Goal: Information Seeking & Learning: Find specific fact

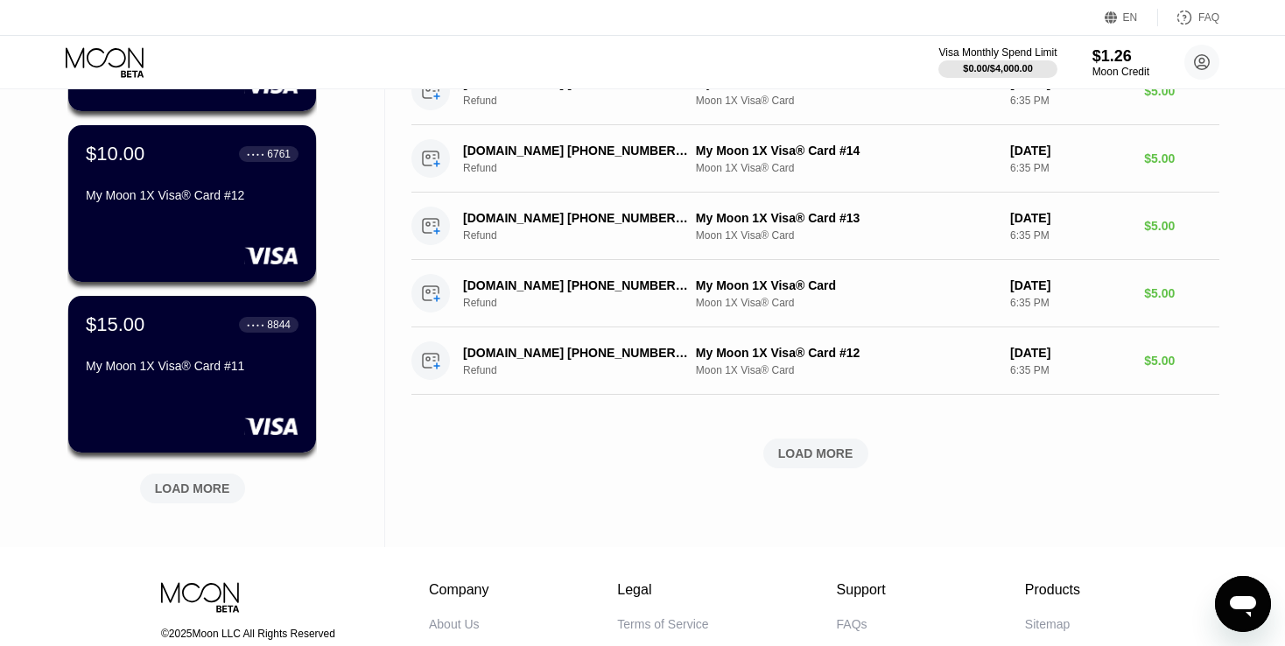
scroll to position [613, 0]
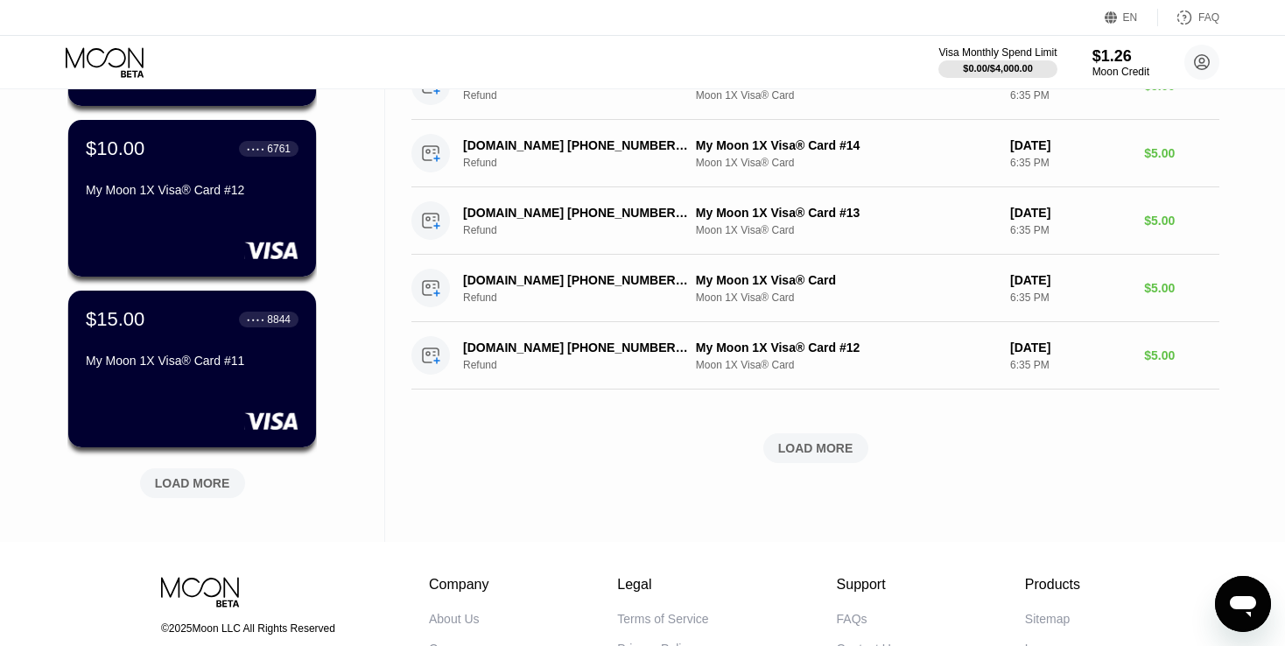
click at [214, 479] on div "LOAD MORE" at bounding box center [192, 483] width 75 height 16
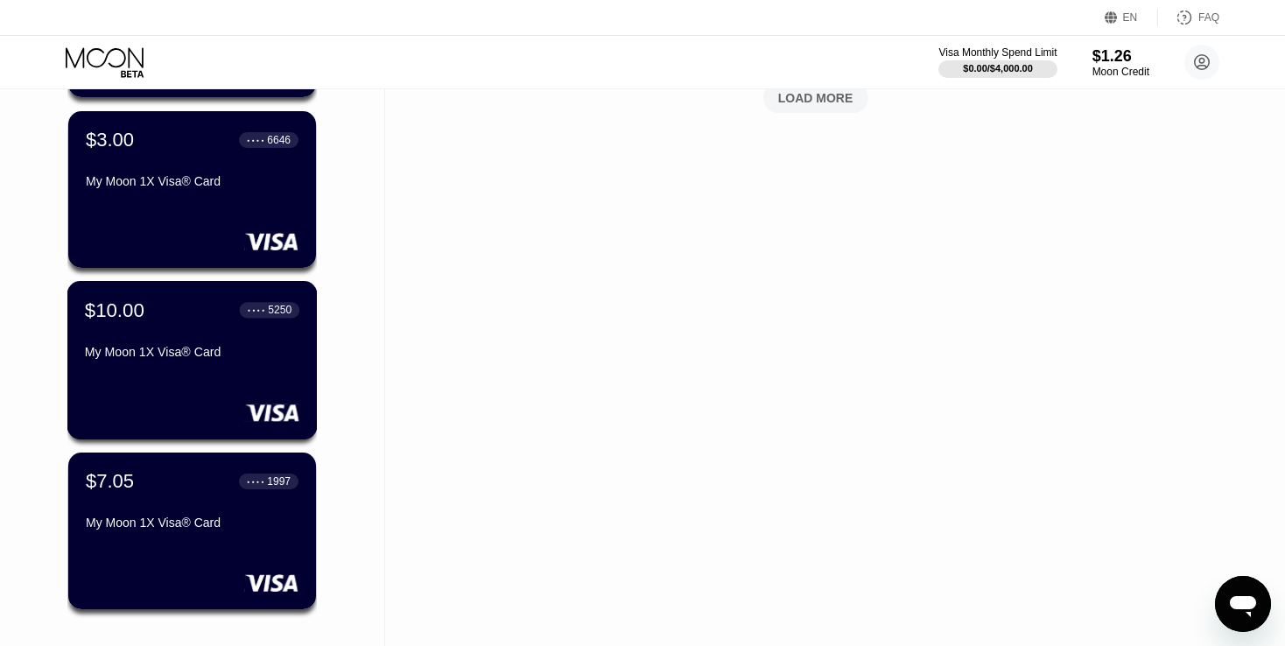
scroll to position [1050, 0]
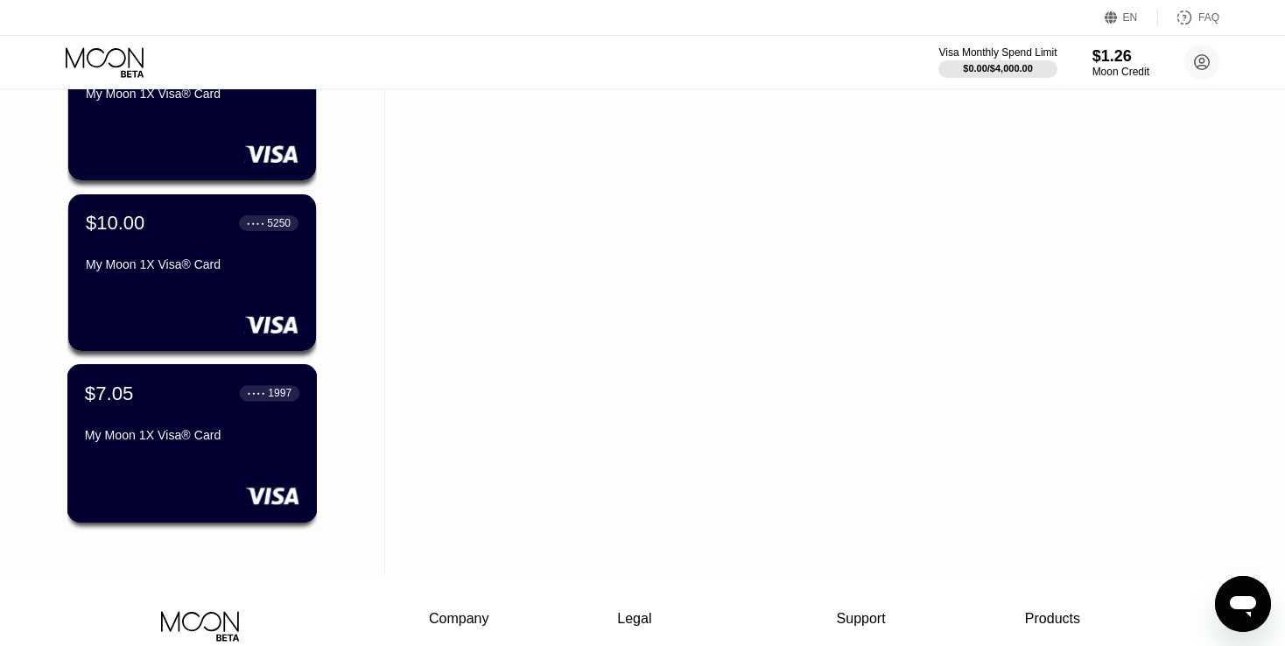
click at [183, 419] on div "$7.05 ● ● ● ● 1997 My Moon 1X Visa® Card" at bounding box center [192, 415] width 214 height 67
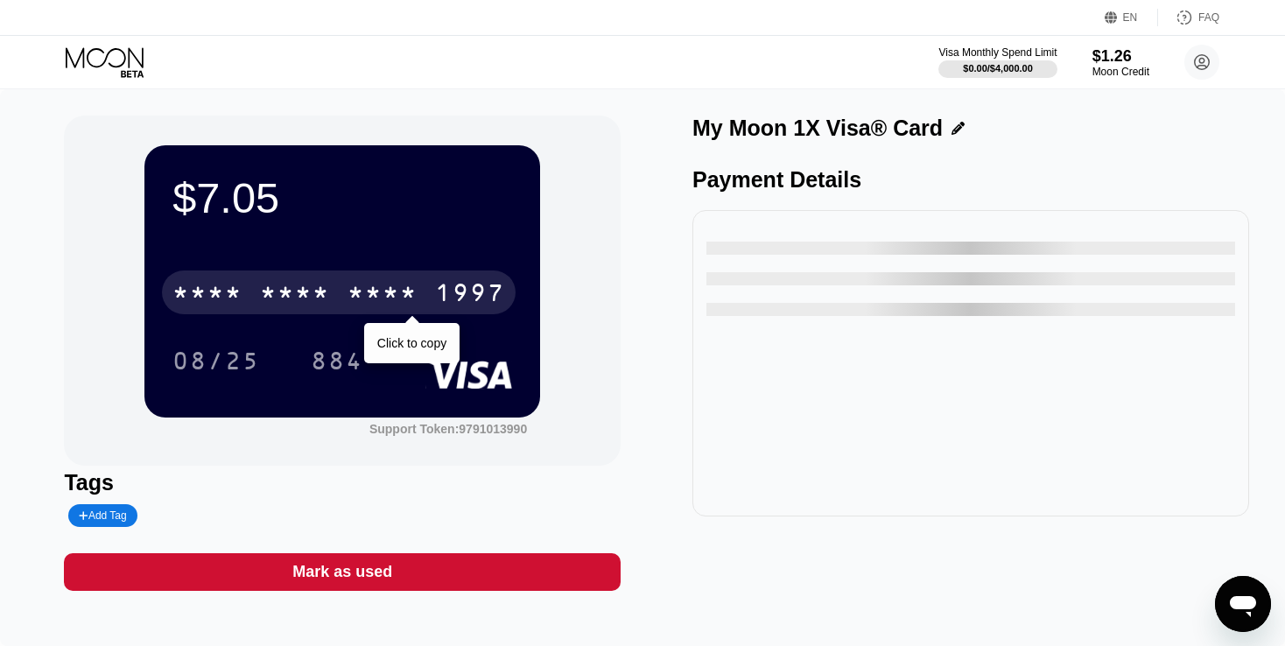
click at [412, 280] on div "* * * * * * * * * * * * 1997" at bounding box center [339, 292] width 354 height 44
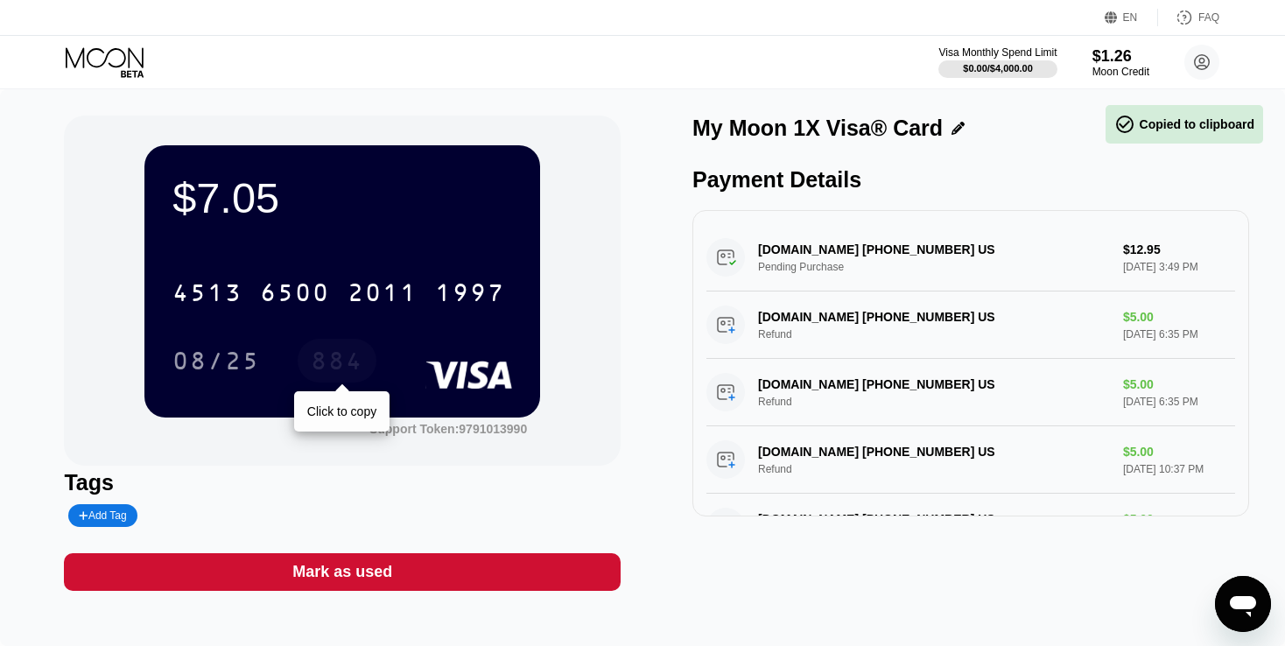
click at [340, 365] on div "884" at bounding box center [337, 363] width 53 height 28
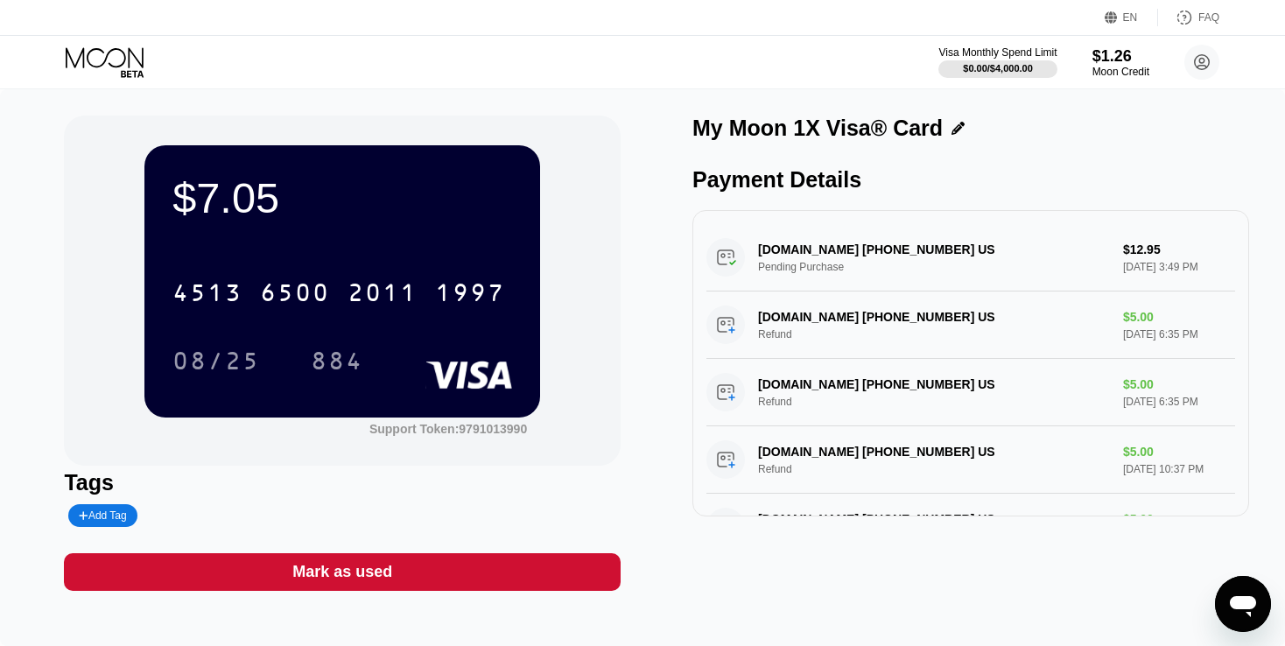
click at [122, 60] on icon at bounding box center [106, 62] width 81 height 31
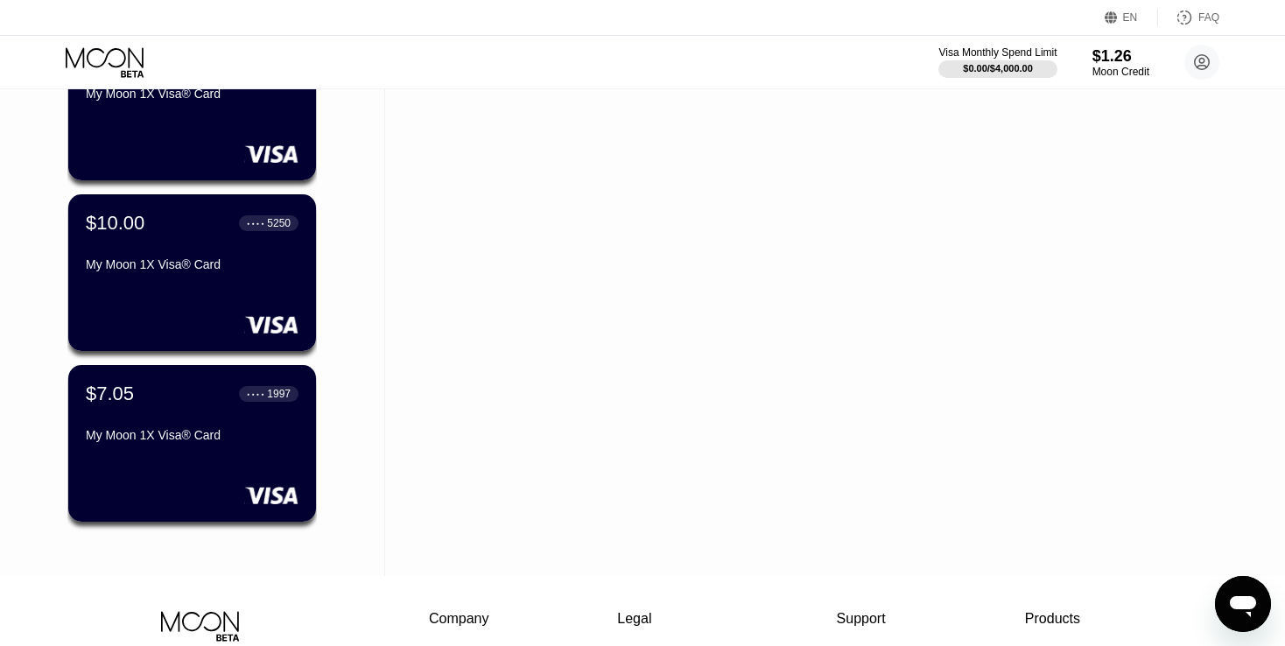
scroll to position [963, 0]
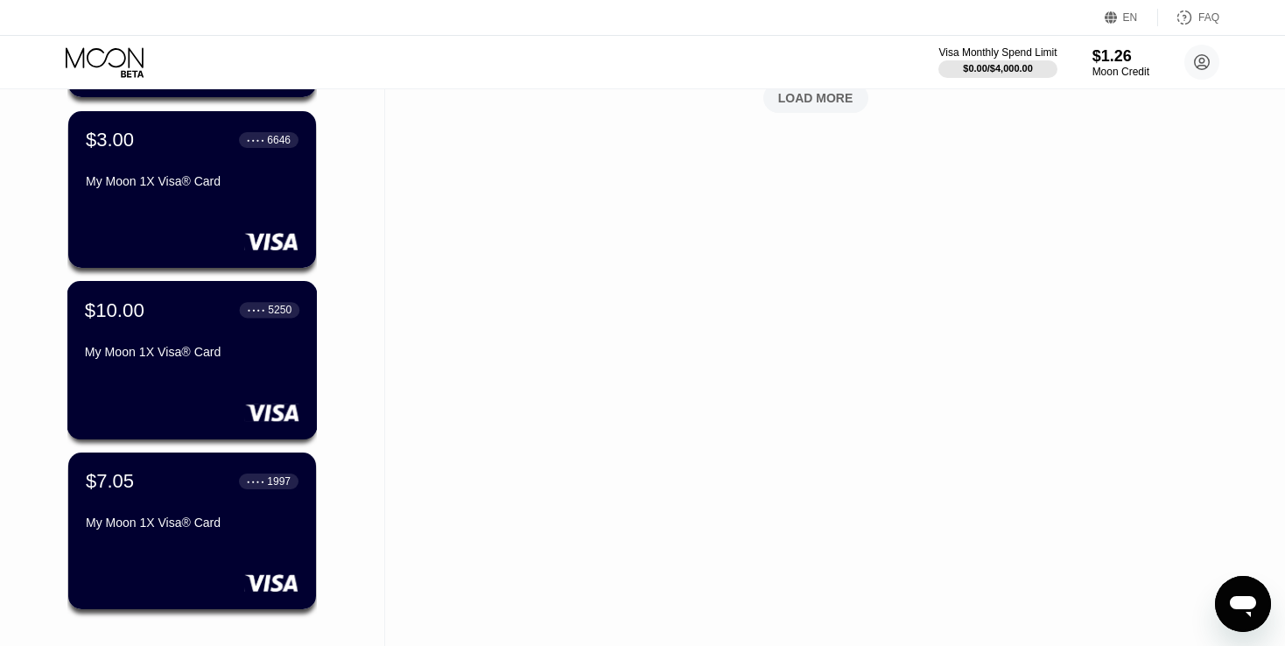
click at [167, 409] on div at bounding box center [192, 412] width 214 height 18
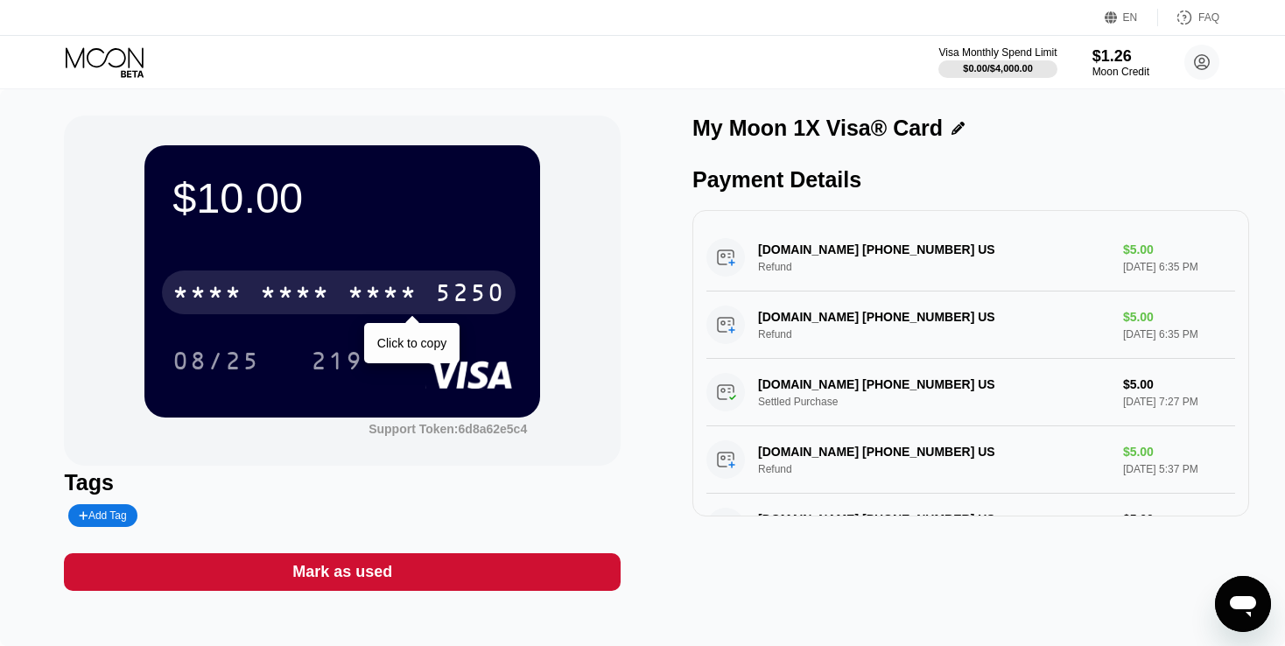
click at [418, 304] on div "* * * * * * * * * * * * 5250" at bounding box center [339, 292] width 354 height 44
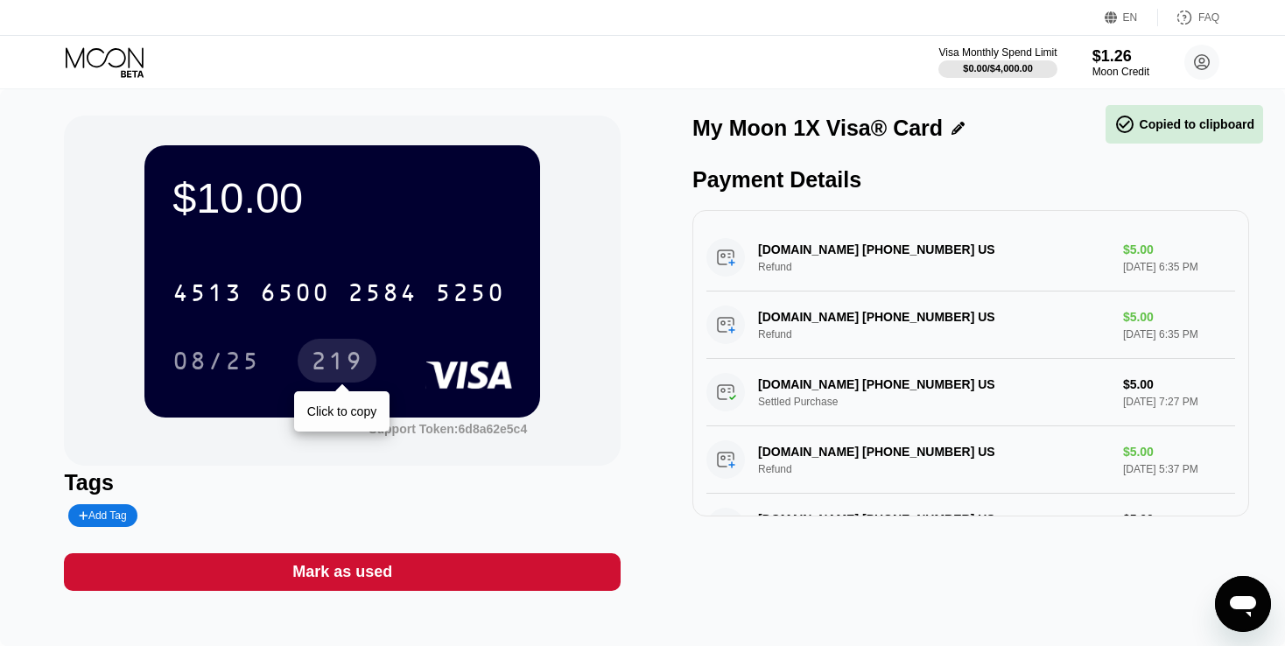
click at [328, 368] on div "219" at bounding box center [337, 363] width 53 height 28
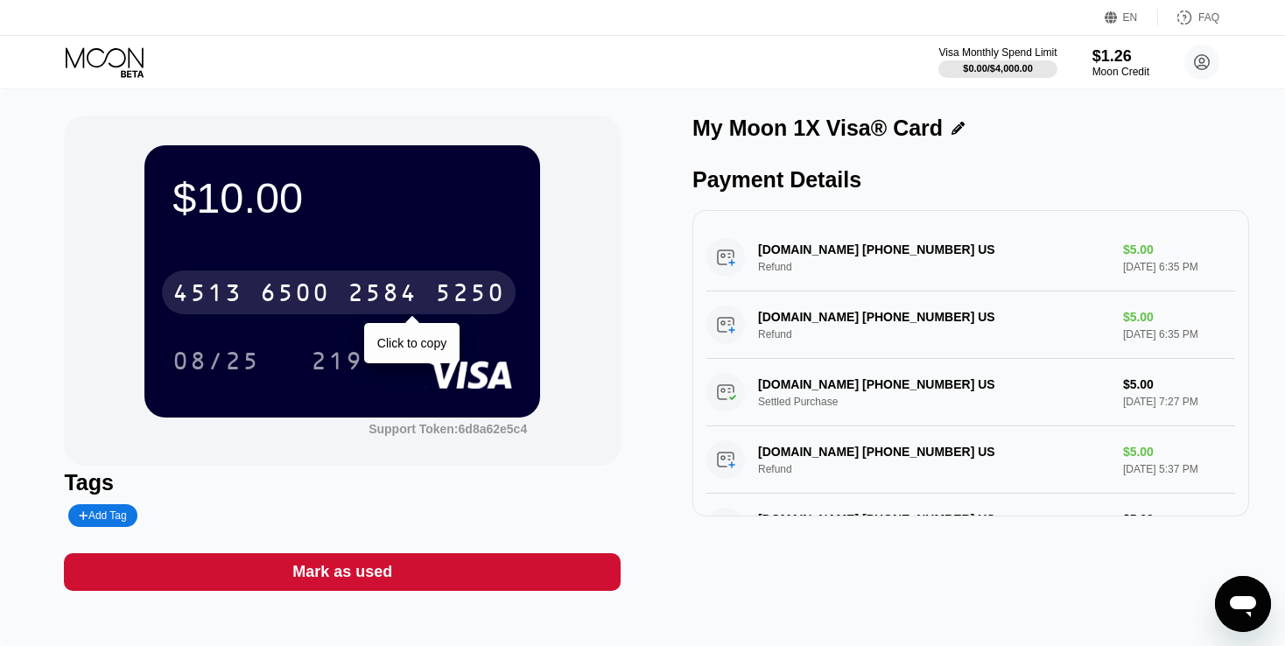
click at [256, 284] on div "4513 6500 2584 5250" at bounding box center [339, 292] width 354 height 44
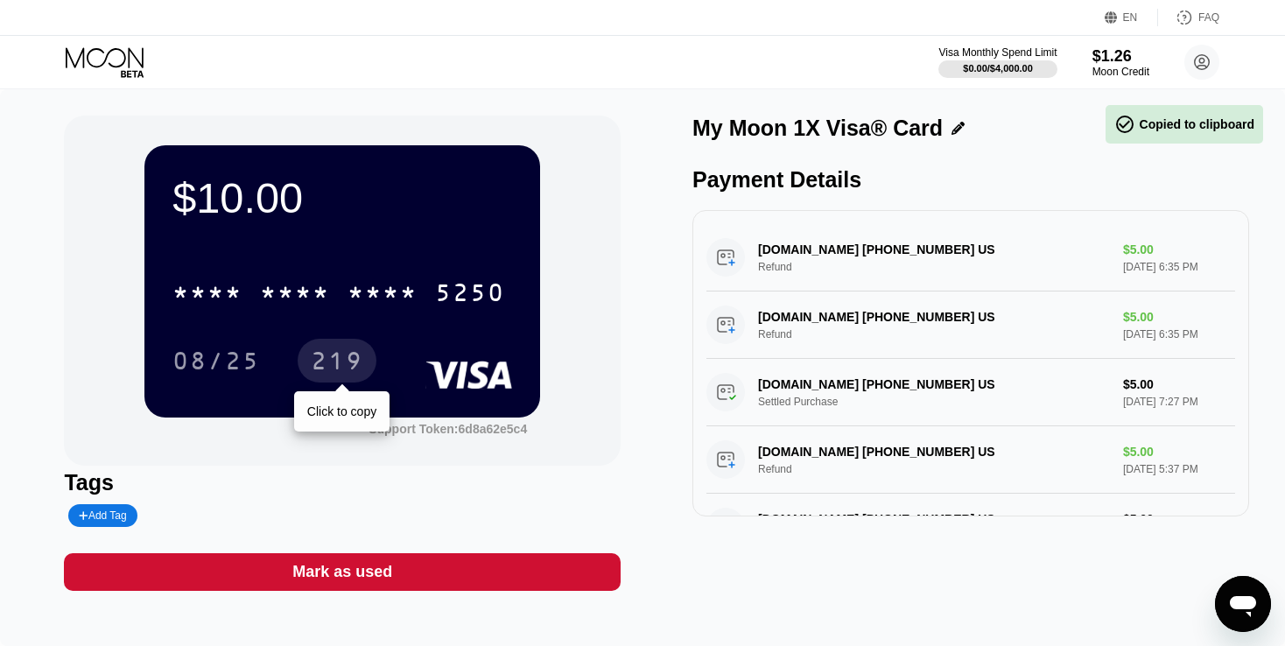
click at [339, 364] on div "219" at bounding box center [337, 363] width 53 height 28
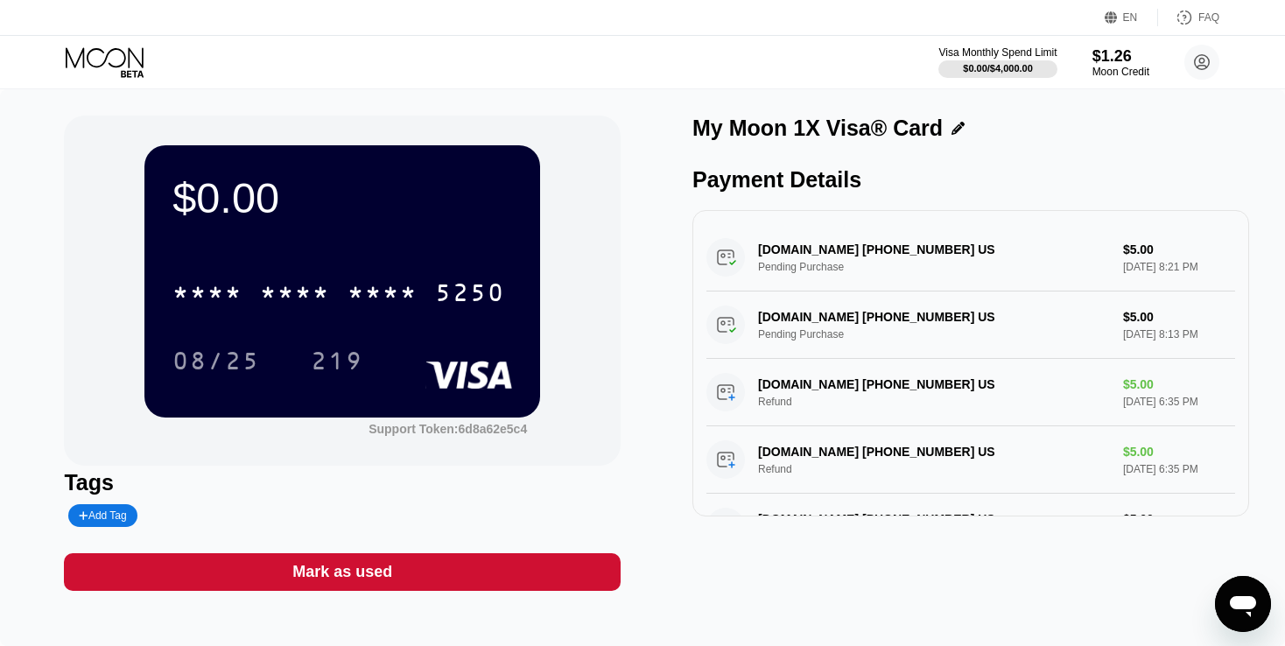
click at [130, 53] on icon at bounding box center [106, 62] width 81 height 31
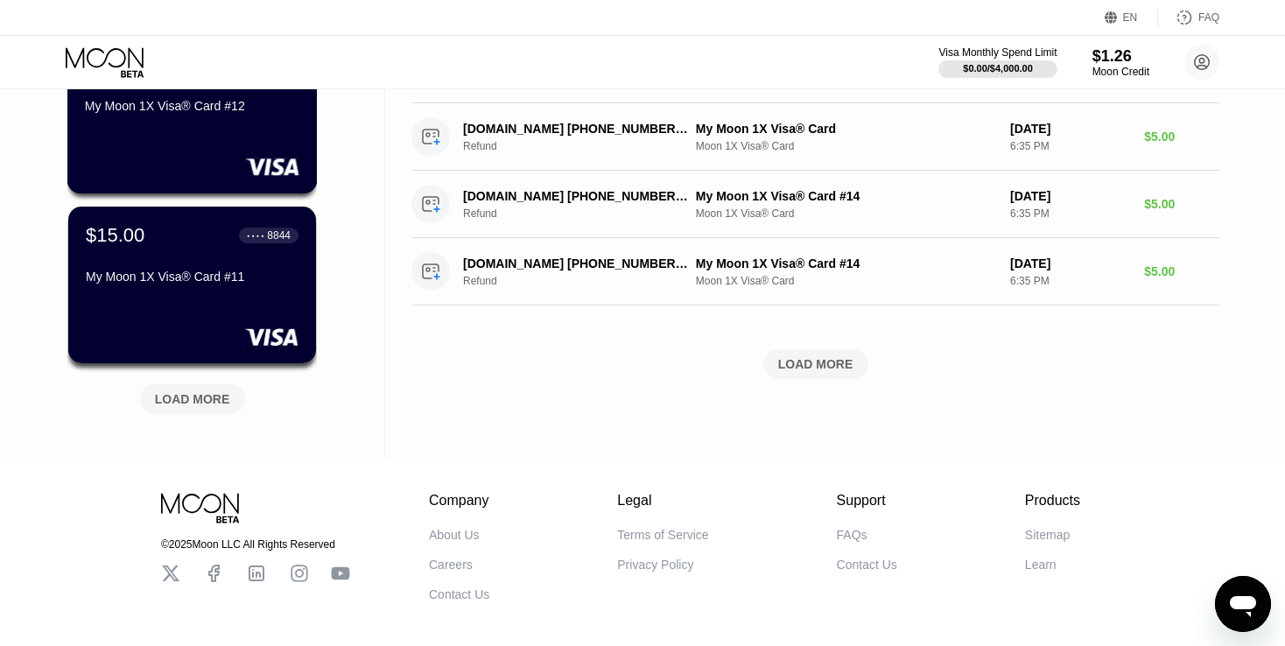
scroll to position [700, 0]
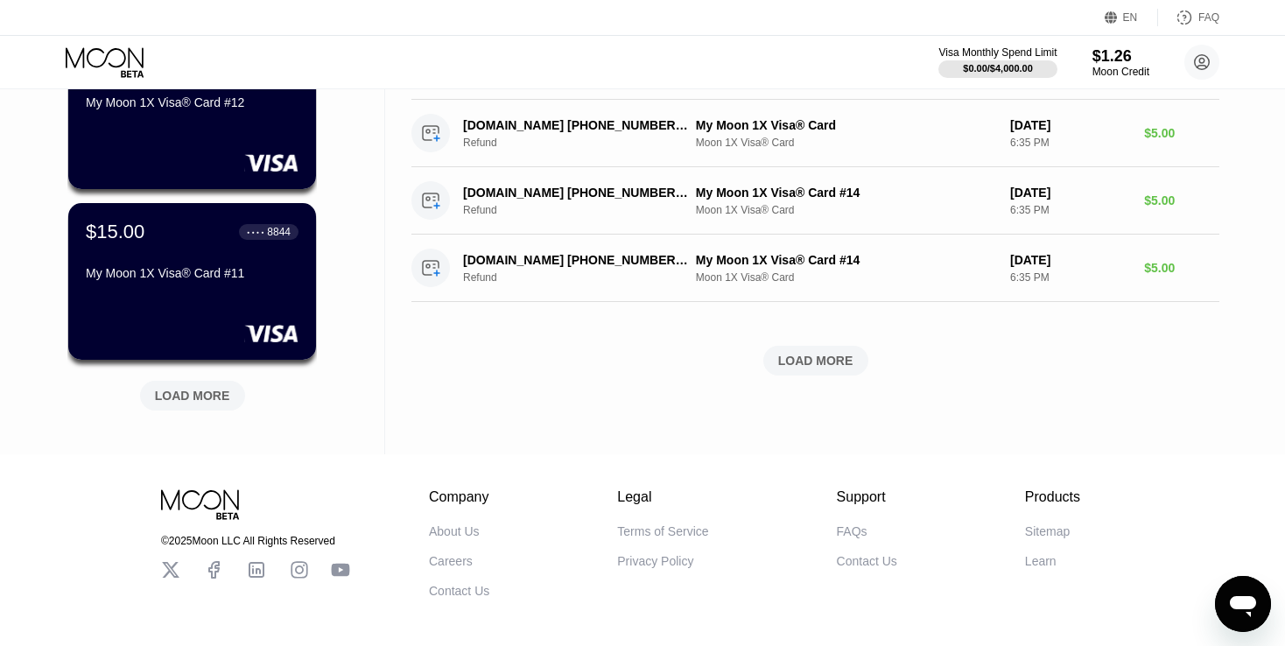
click at [192, 396] on div "LOAD MORE" at bounding box center [192, 396] width 75 height 16
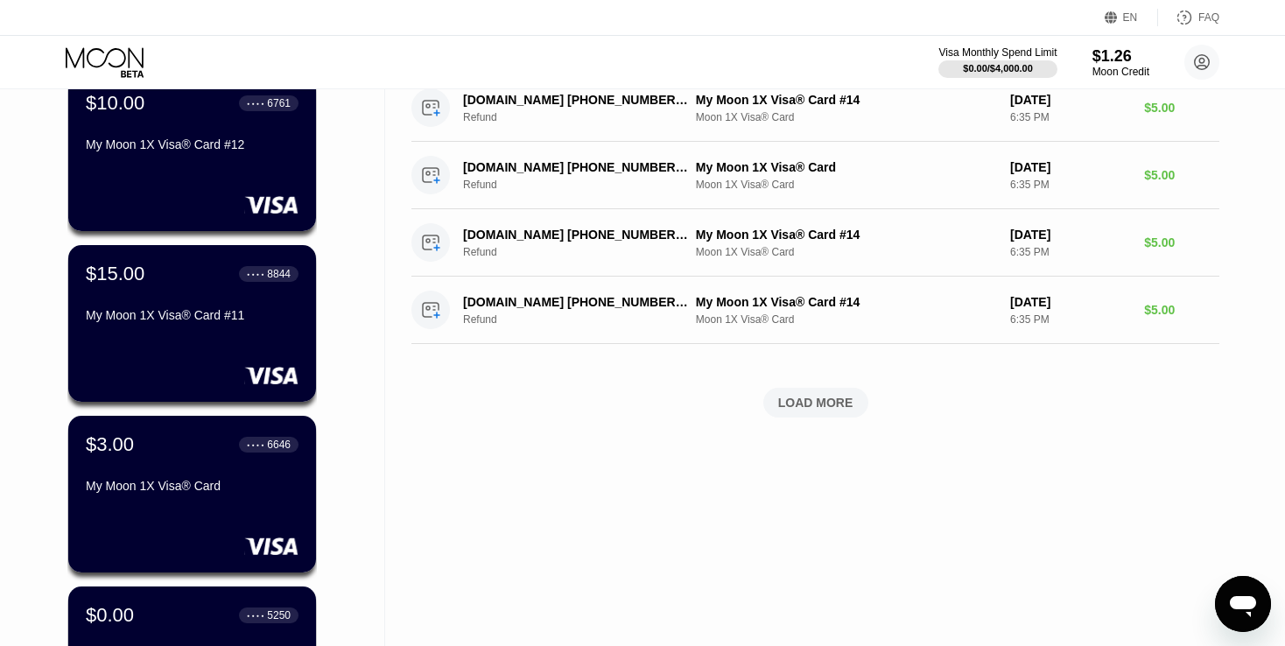
scroll to position [613, 0]
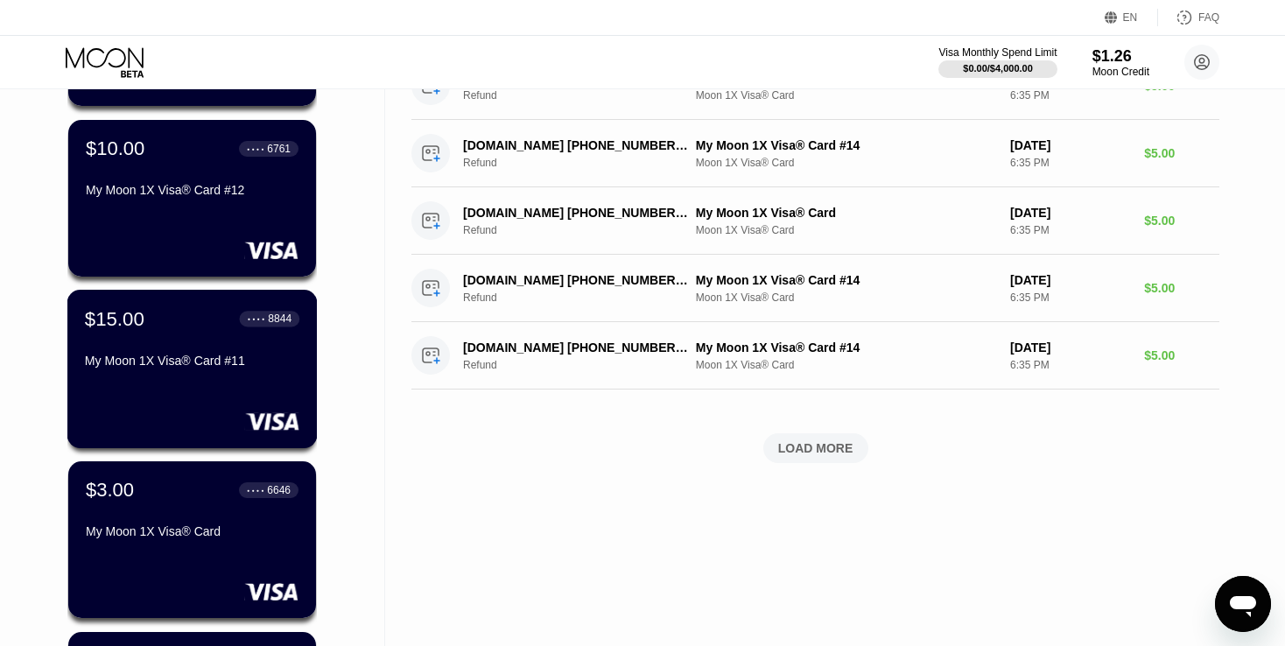
click at [192, 392] on div "$15.00 ● ● ● ● 8844 My Moon 1X Visa® Card #11" at bounding box center [192, 369] width 250 height 158
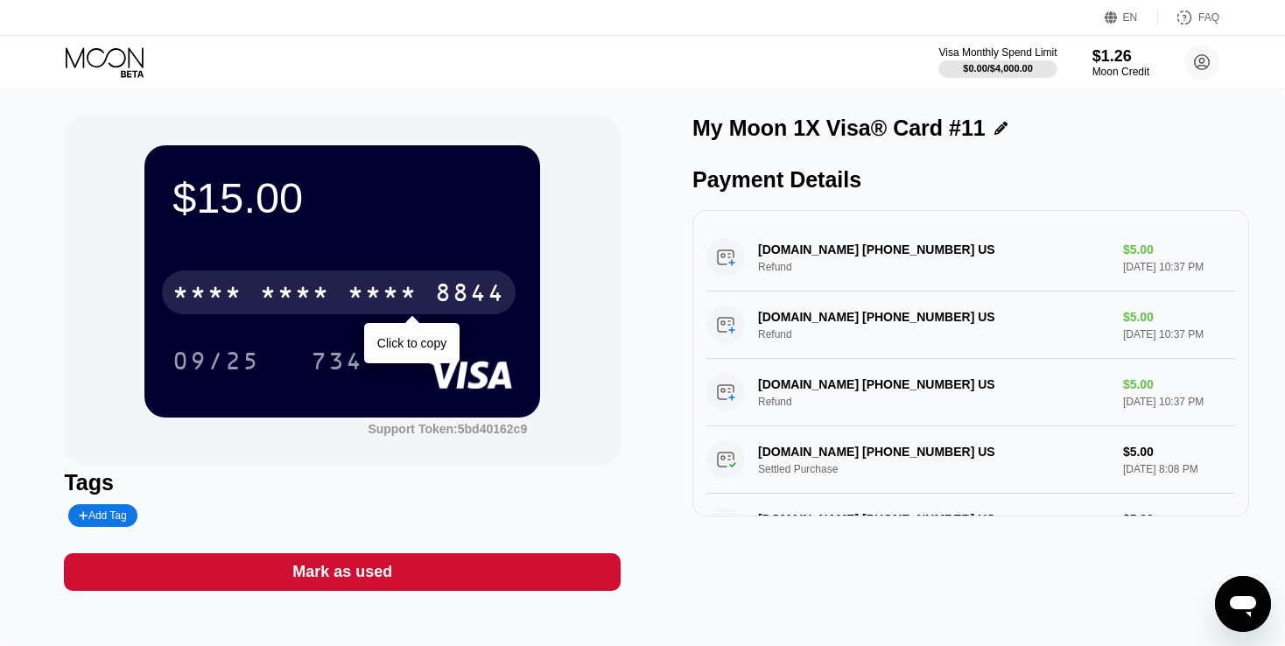
click at [475, 298] on div "8844" at bounding box center [470, 295] width 70 height 28
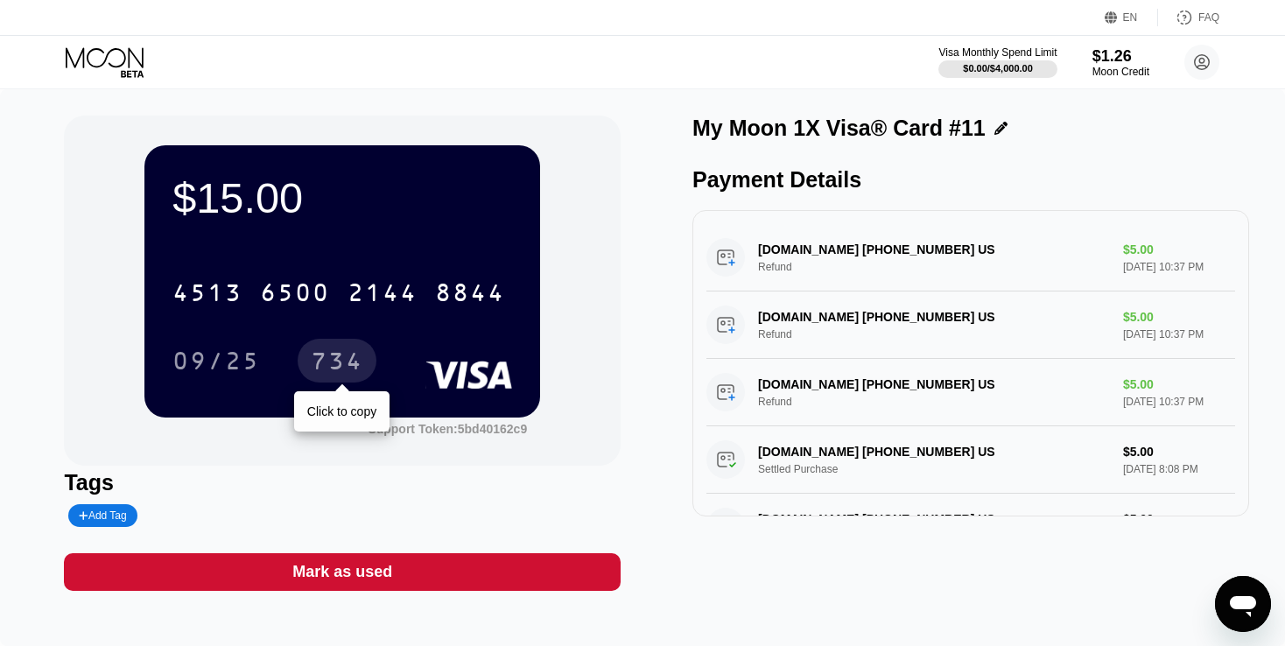
click at [346, 349] on div "734" at bounding box center [337, 361] width 79 height 44
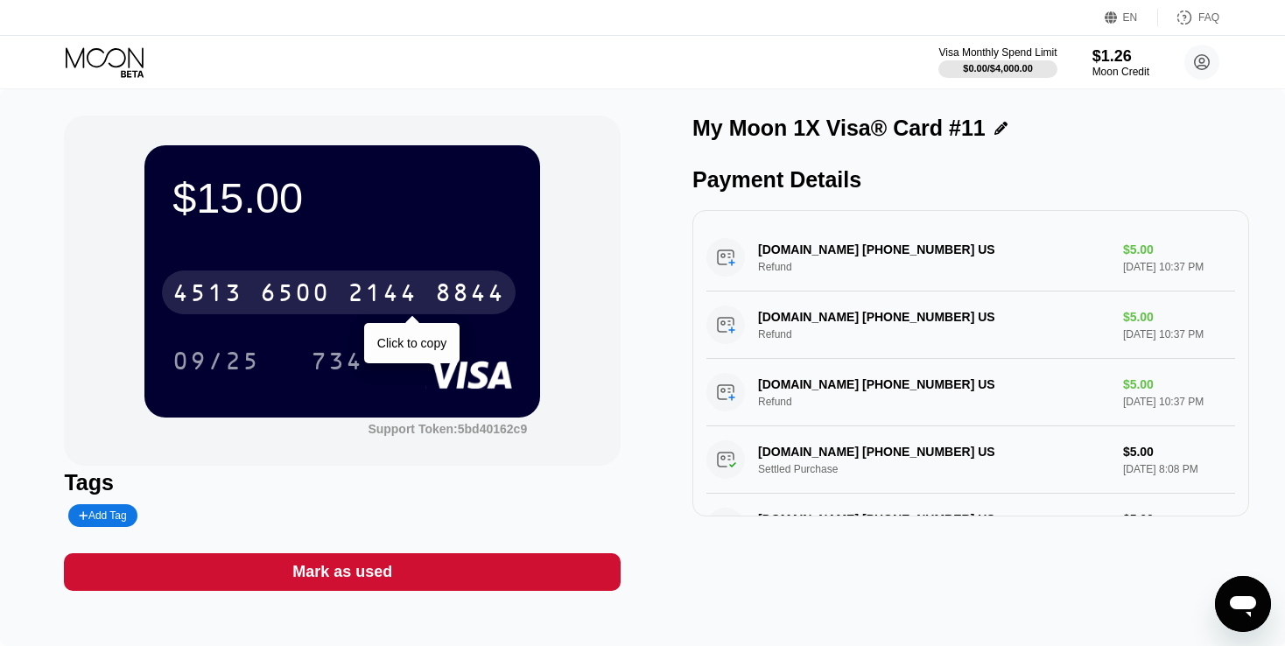
click at [297, 286] on div "6500" at bounding box center [295, 295] width 70 height 28
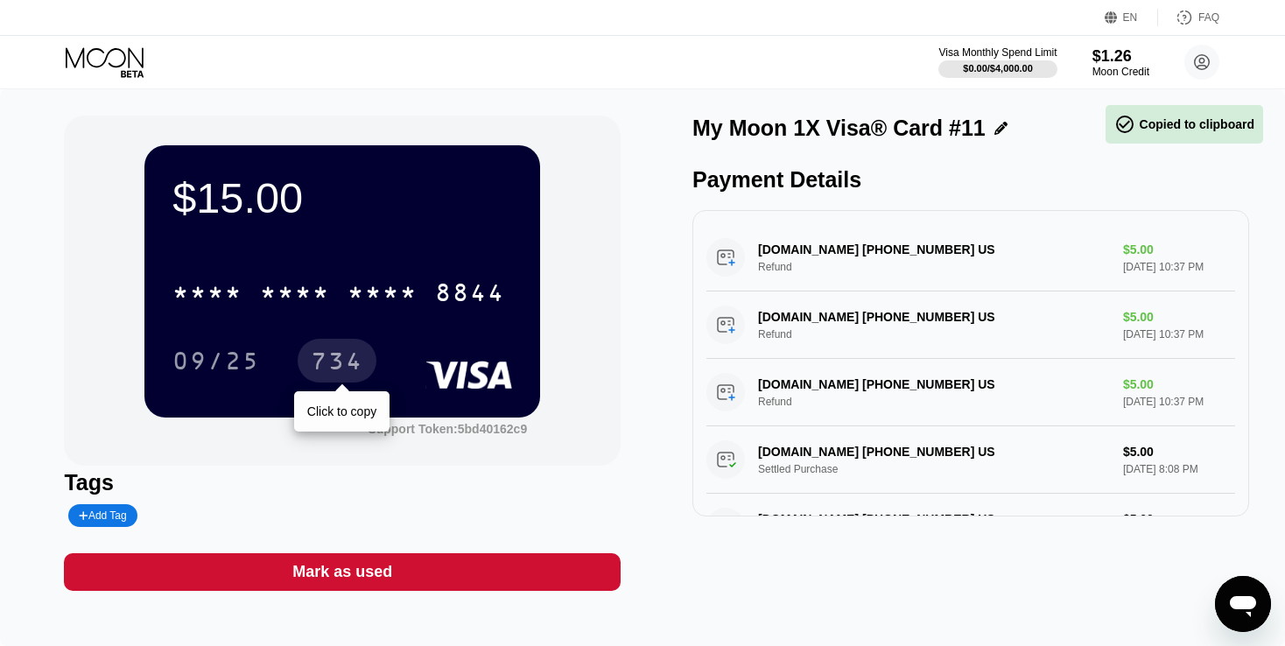
click at [348, 363] on div "734" at bounding box center [337, 363] width 53 height 28
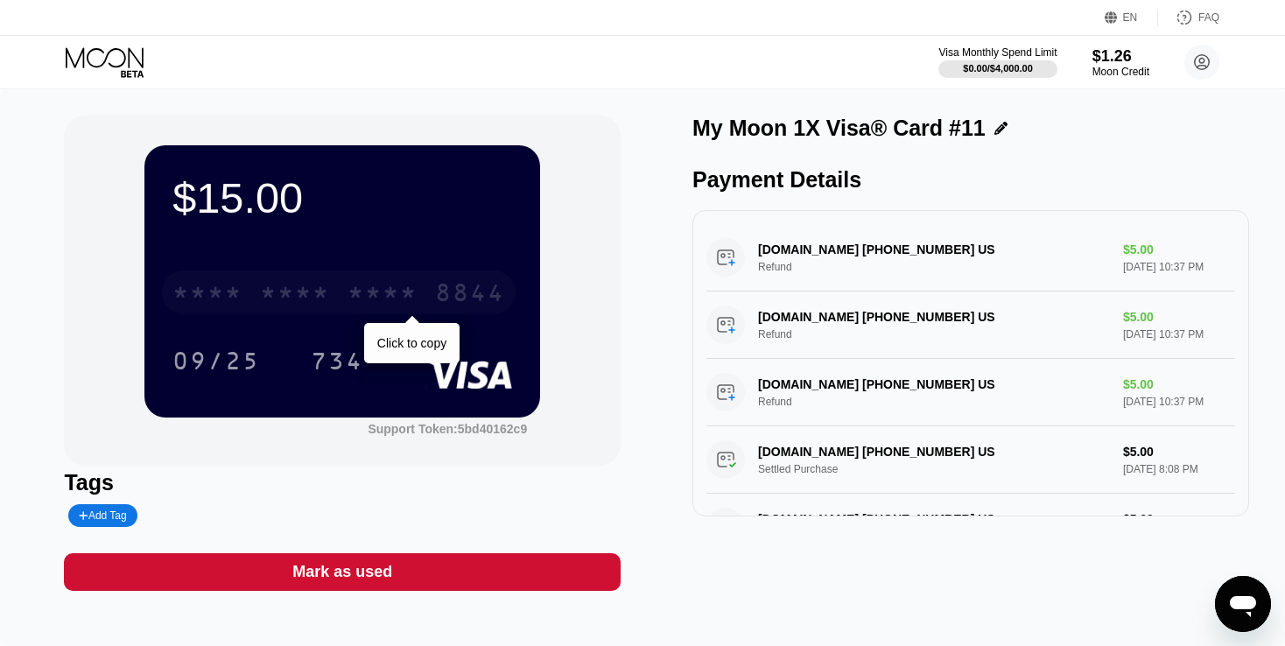
click at [329, 292] on div "* * * *" at bounding box center [295, 295] width 70 height 28
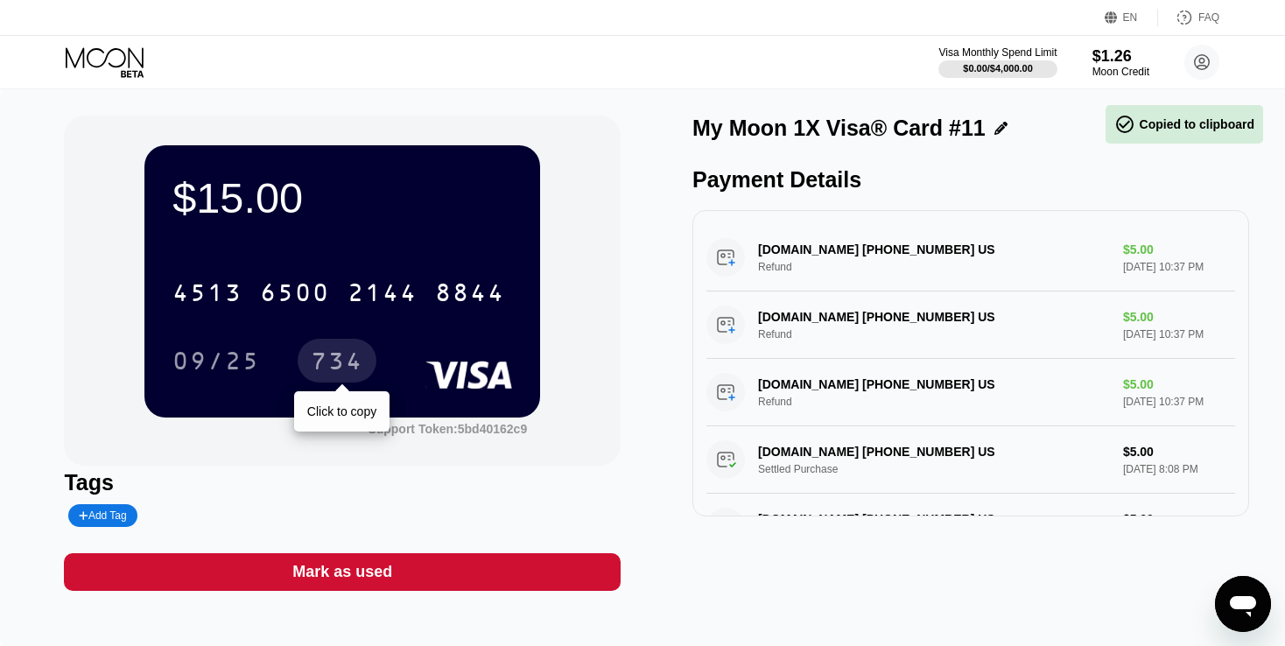
click at [333, 355] on div "734" at bounding box center [337, 363] width 53 height 28
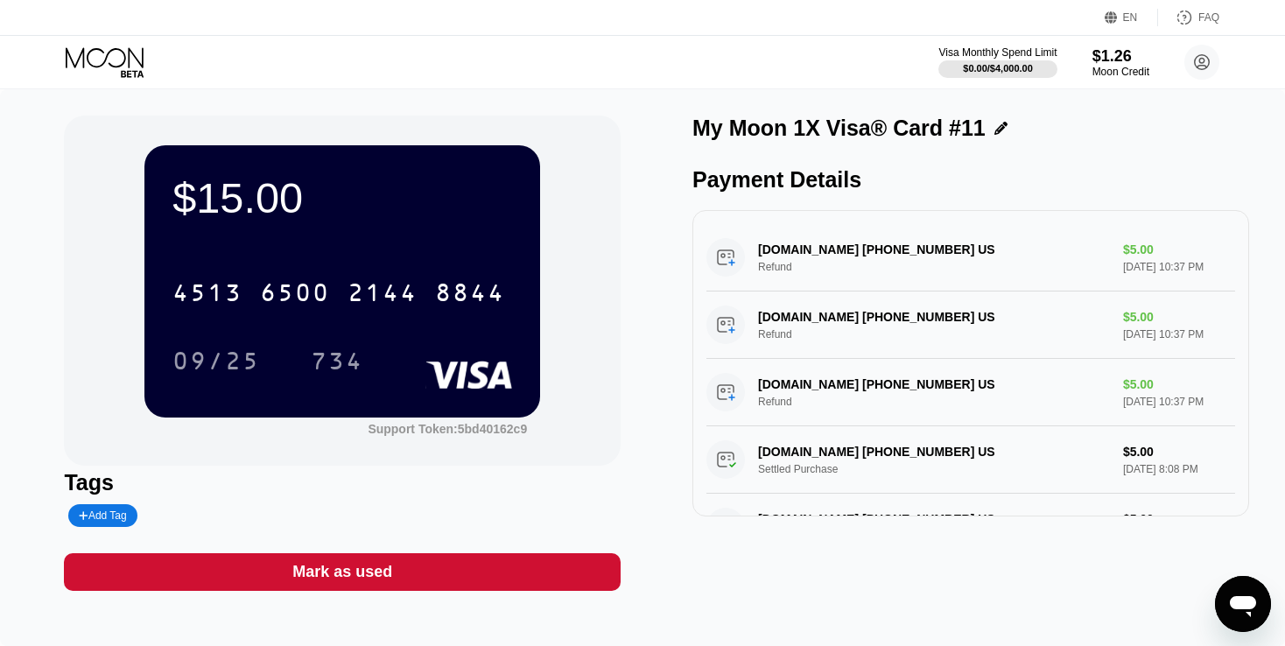
click at [102, 59] on icon at bounding box center [106, 62] width 81 height 31
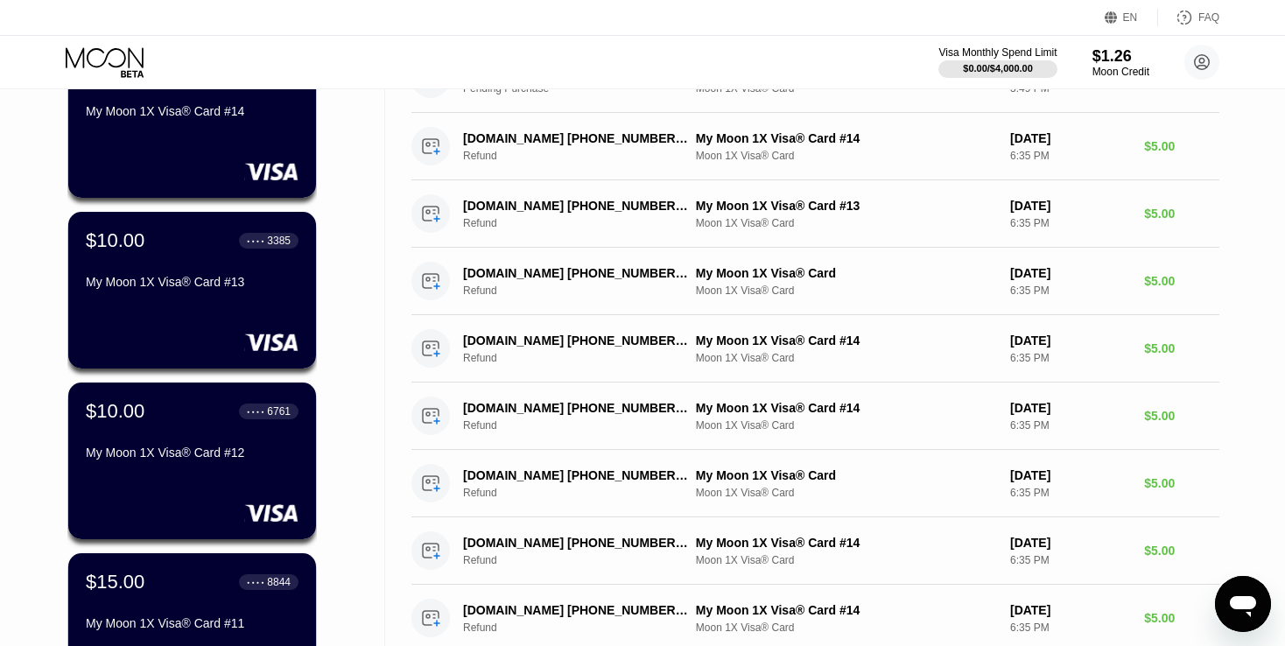
scroll to position [525, 0]
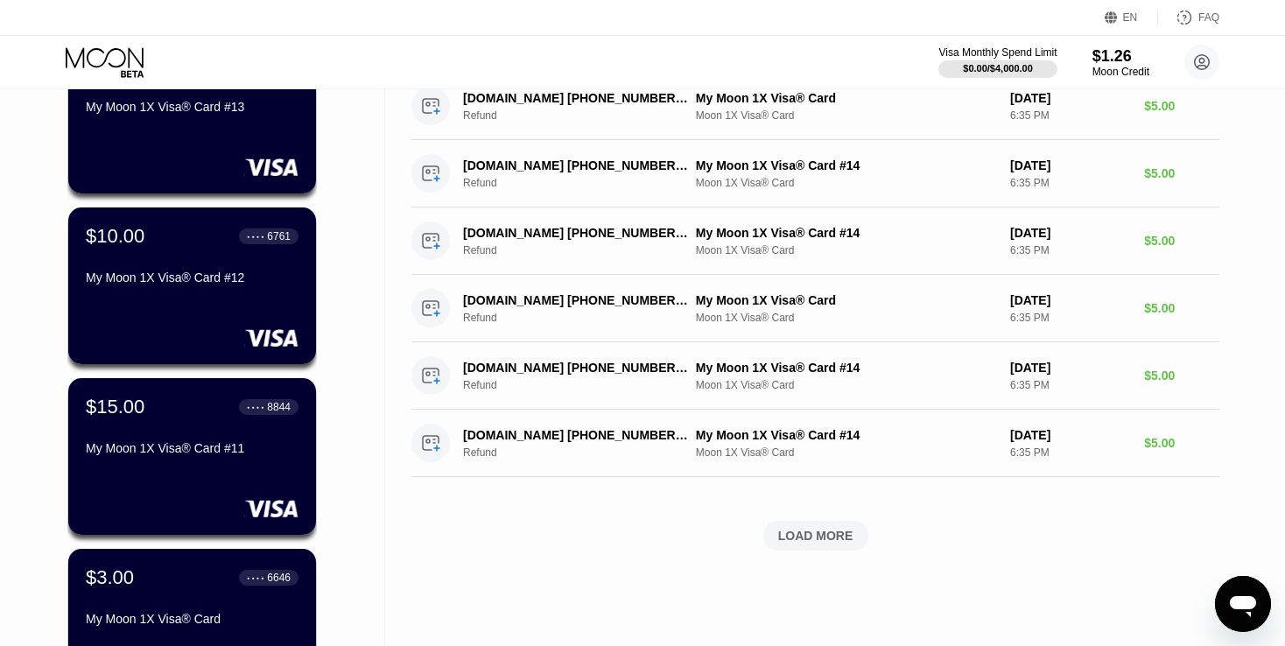
click at [176, 313] on div "$10.00 ● ● ● ● 6761 My Moon 1X Visa® Card #12" at bounding box center [192, 285] width 248 height 157
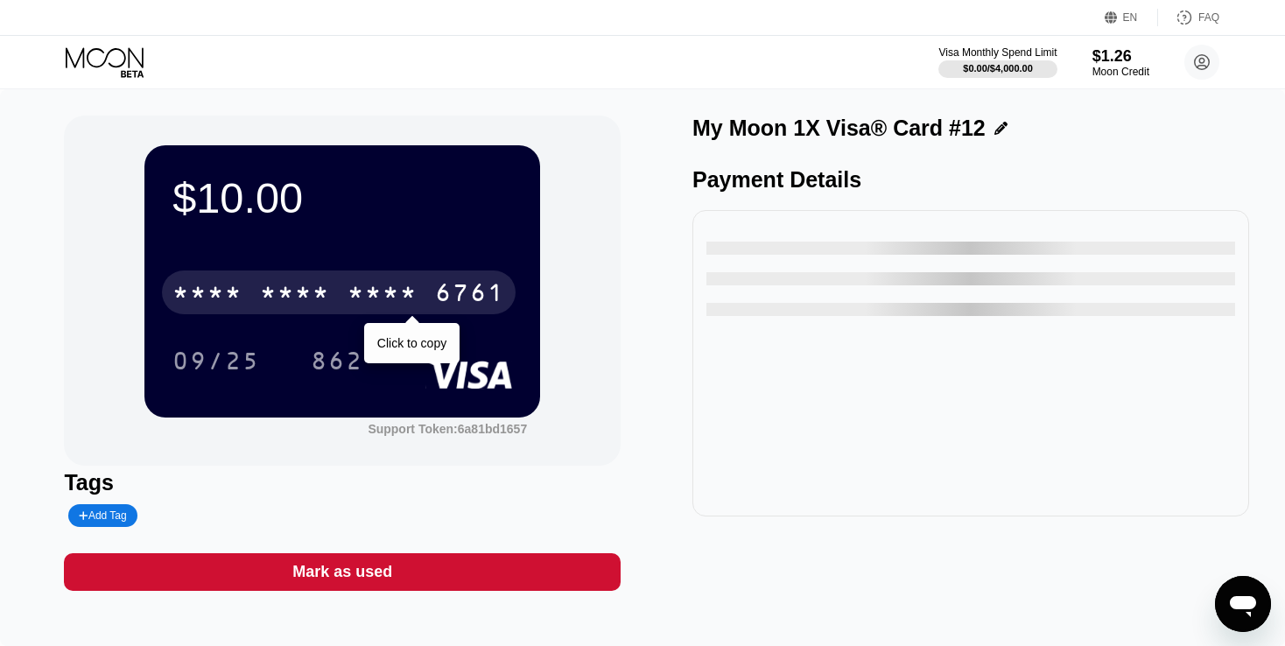
click at [435, 301] on div "6761" at bounding box center [470, 295] width 70 height 28
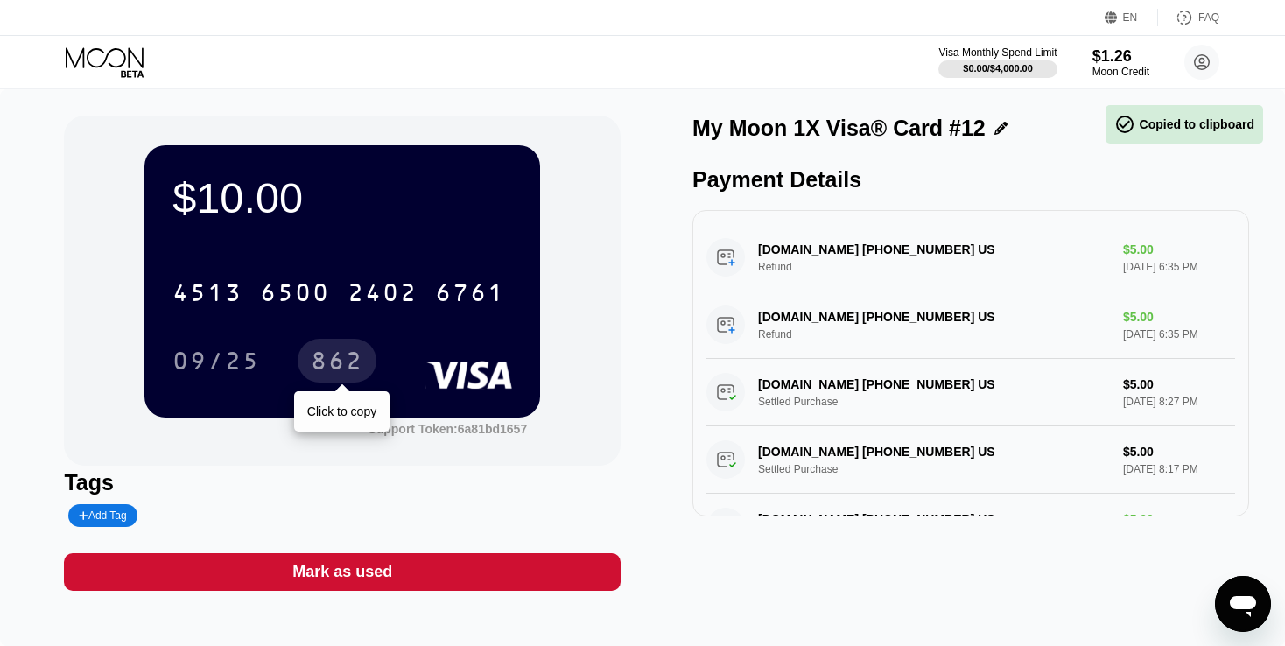
click at [355, 360] on div "862" at bounding box center [337, 363] width 53 height 28
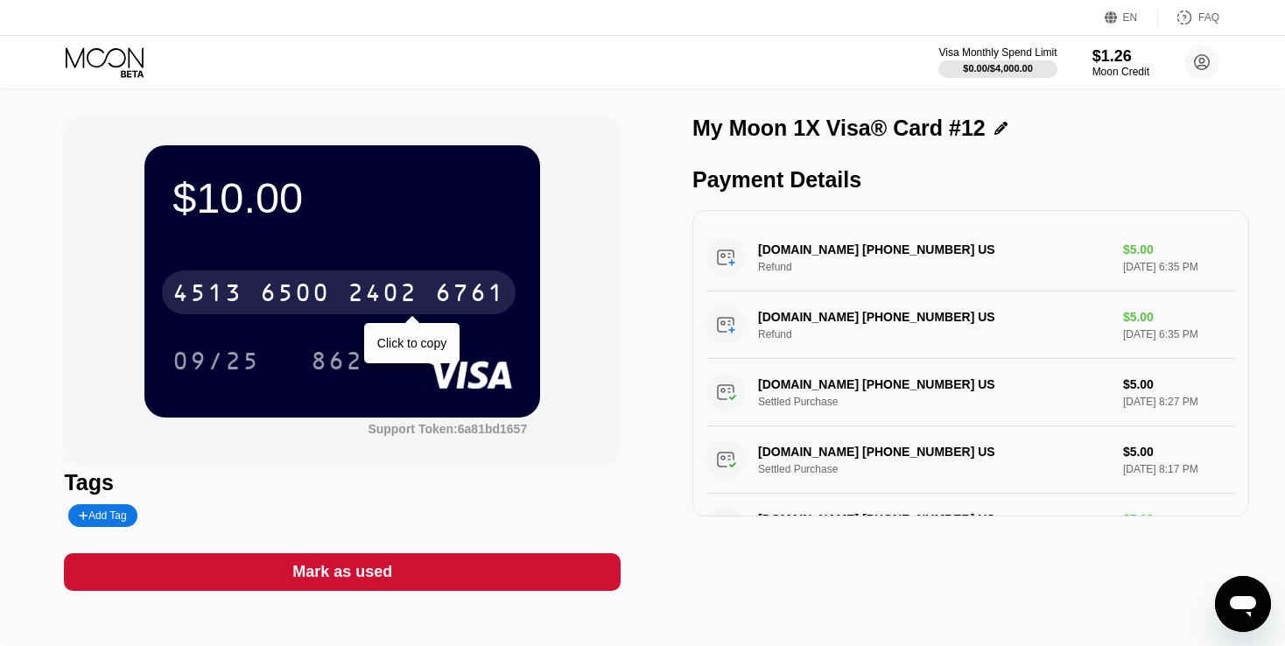
click at [344, 304] on div "[CREDIT_CARD_NUMBER]" at bounding box center [339, 292] width 354 height 44
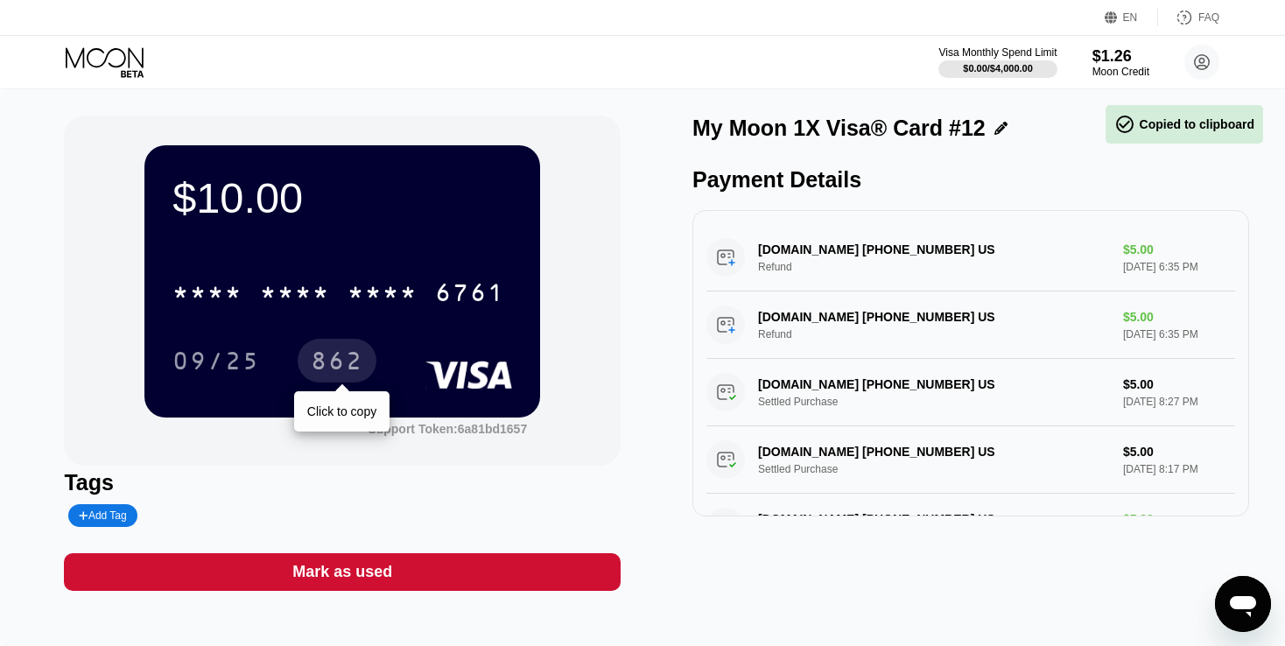
click at [319, 364] on div "862" at bounding box center [337, 363] width 53 height 28
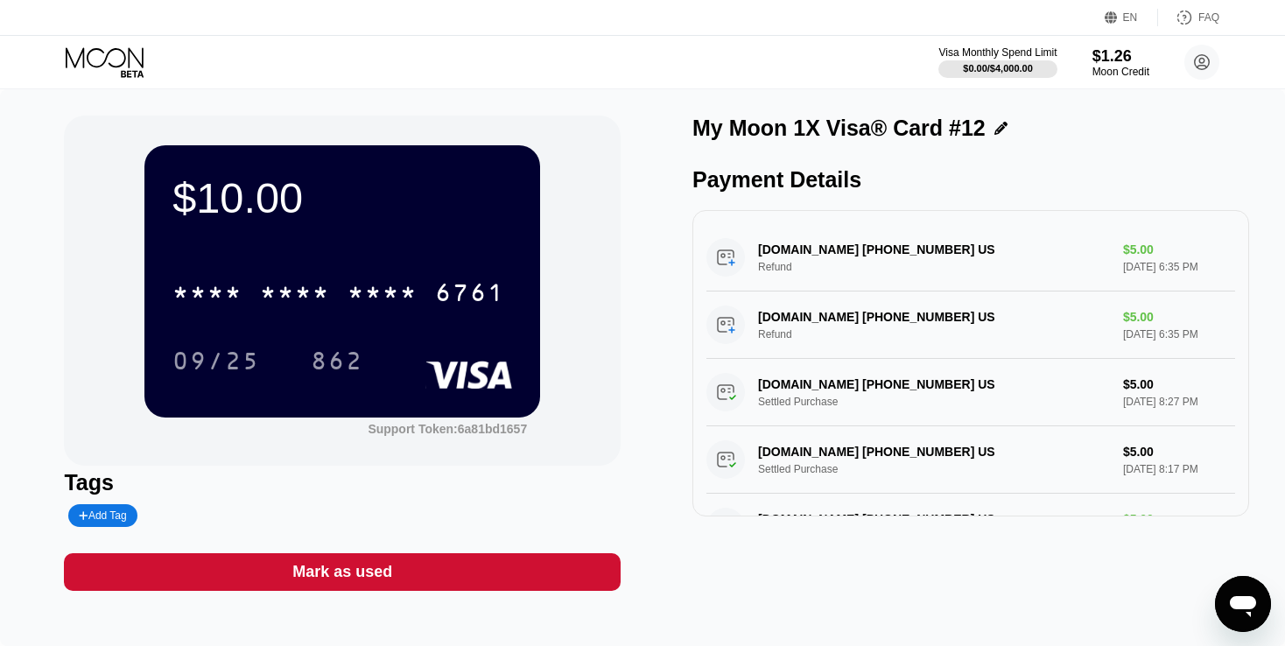
click at [95, 64] on icon at bounding box center [106, 62] width 81 height 31
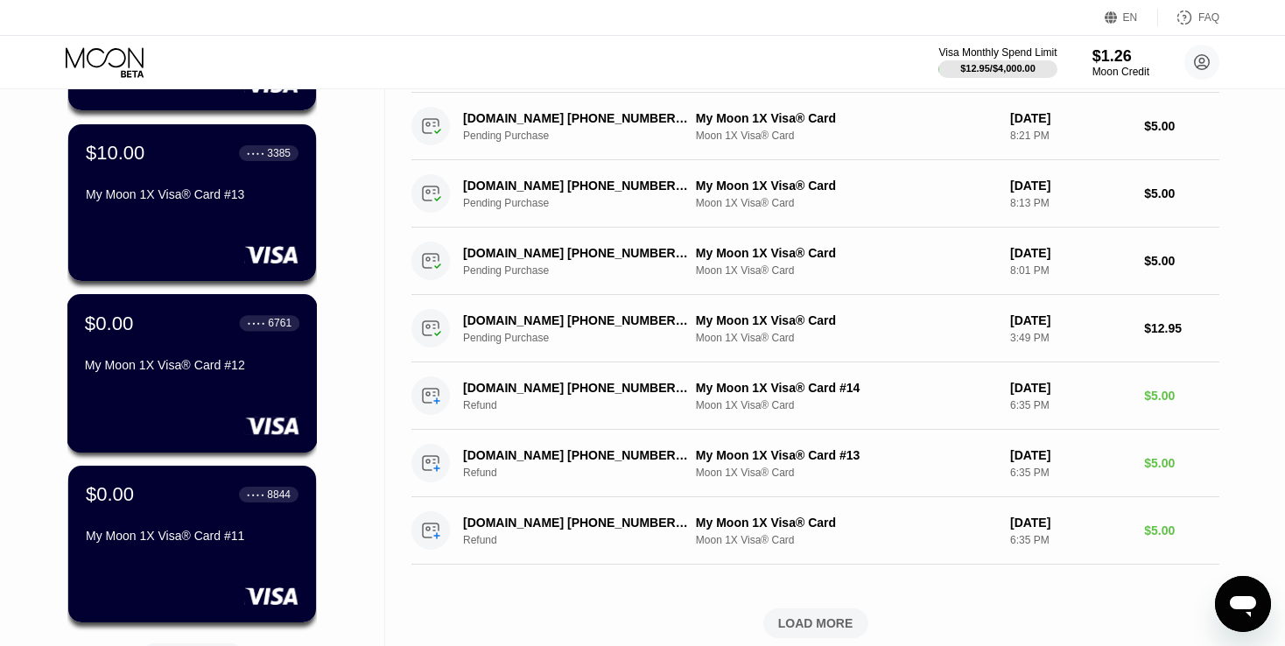
scroll to position [350, 0]
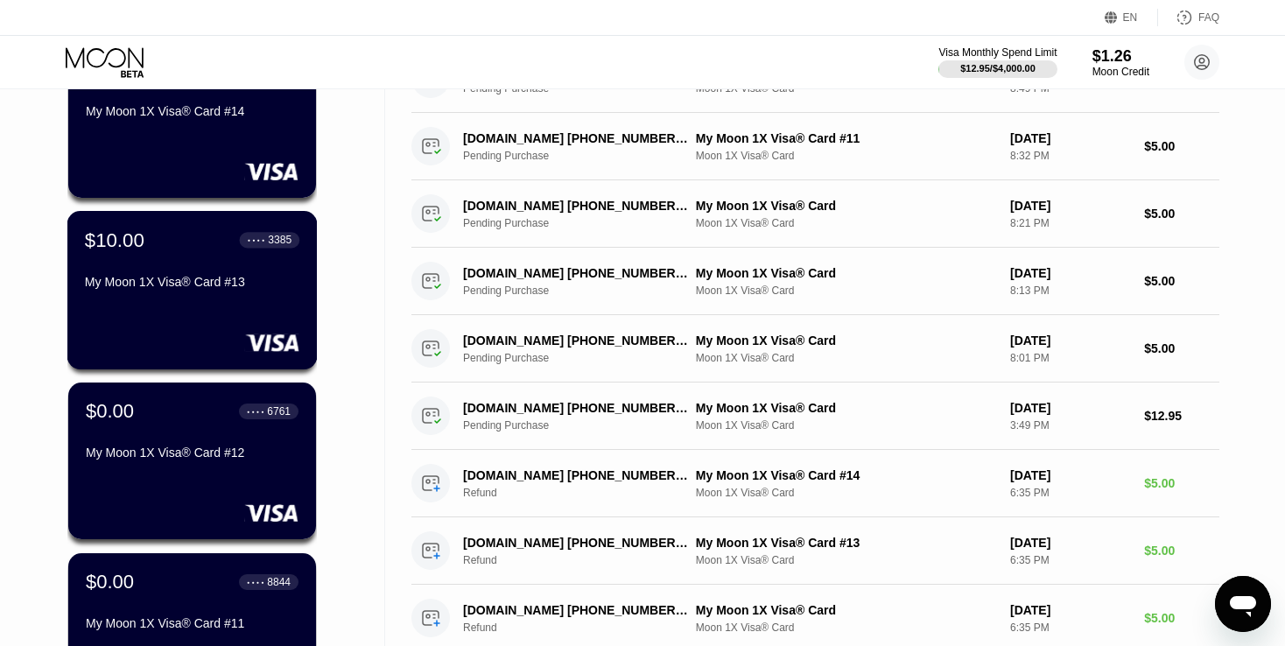
click at [214, 296] on div "My Moon 1X Visa® Card #13" at bounding box center [192, 285] width 214 height 21
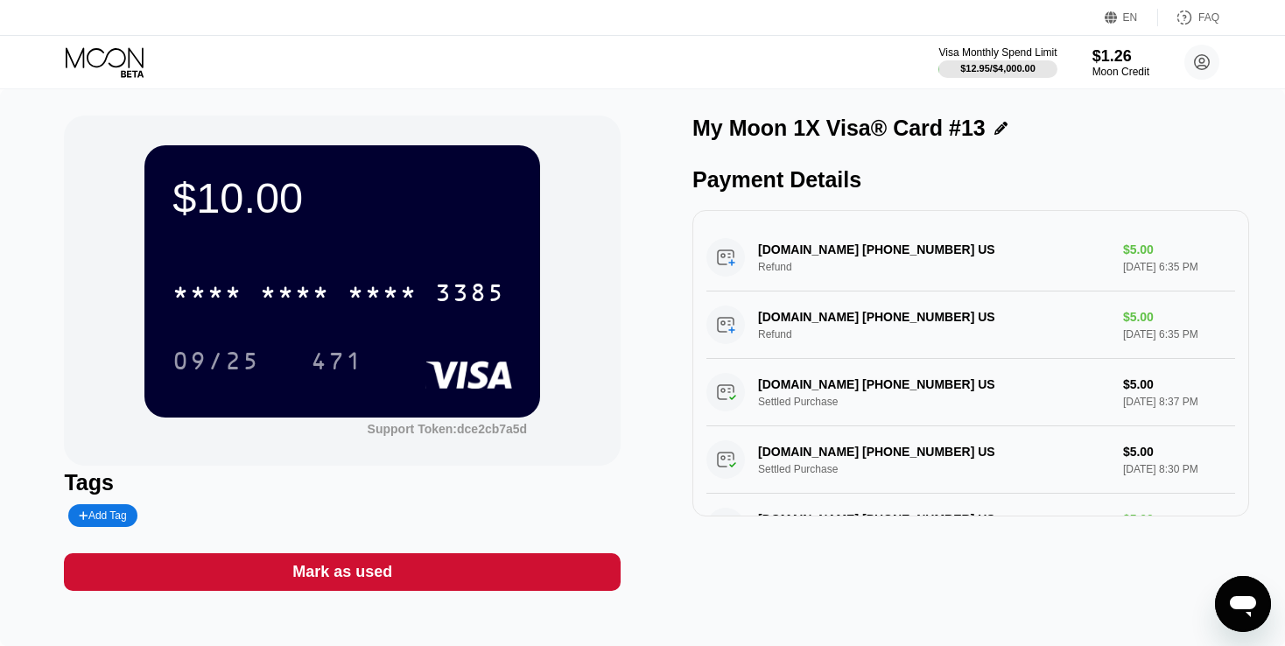
click at [316, 286] on div "* * * *" at bounding box center [295, 295] width 70 height 28
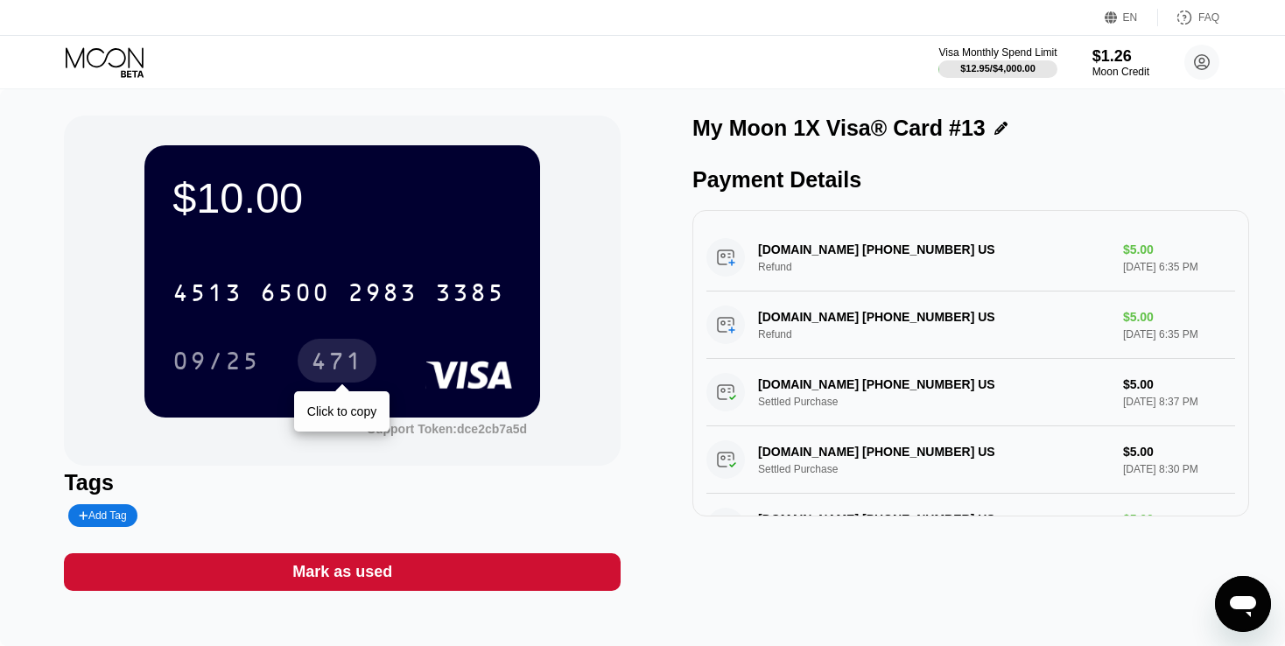
click at [338, 349] on div "471" at bounding box center [337, 361] width 79 height 44
